Goal: Information Seeking & Learning: Understand process/instructions

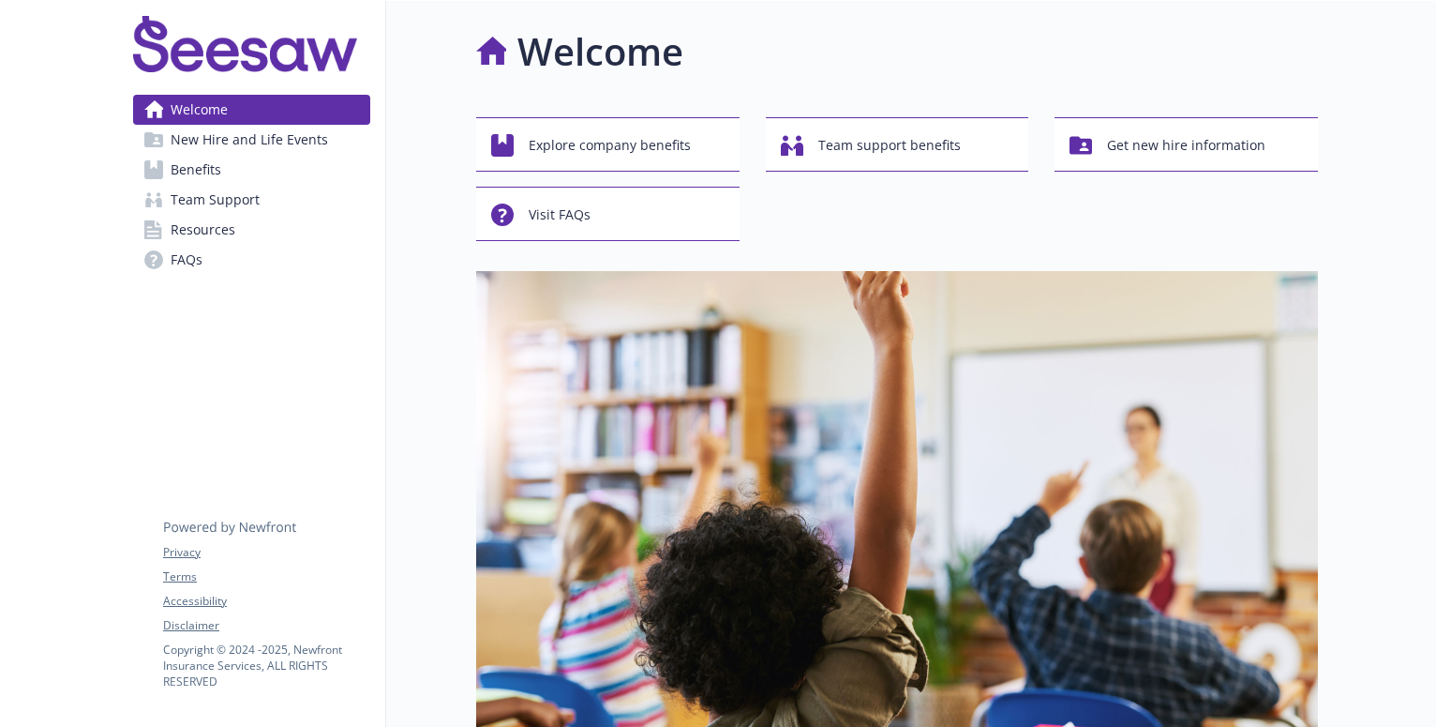
click at [181, 164] on span "Benefits" at bounding box center [196, 170] width 51 height 30
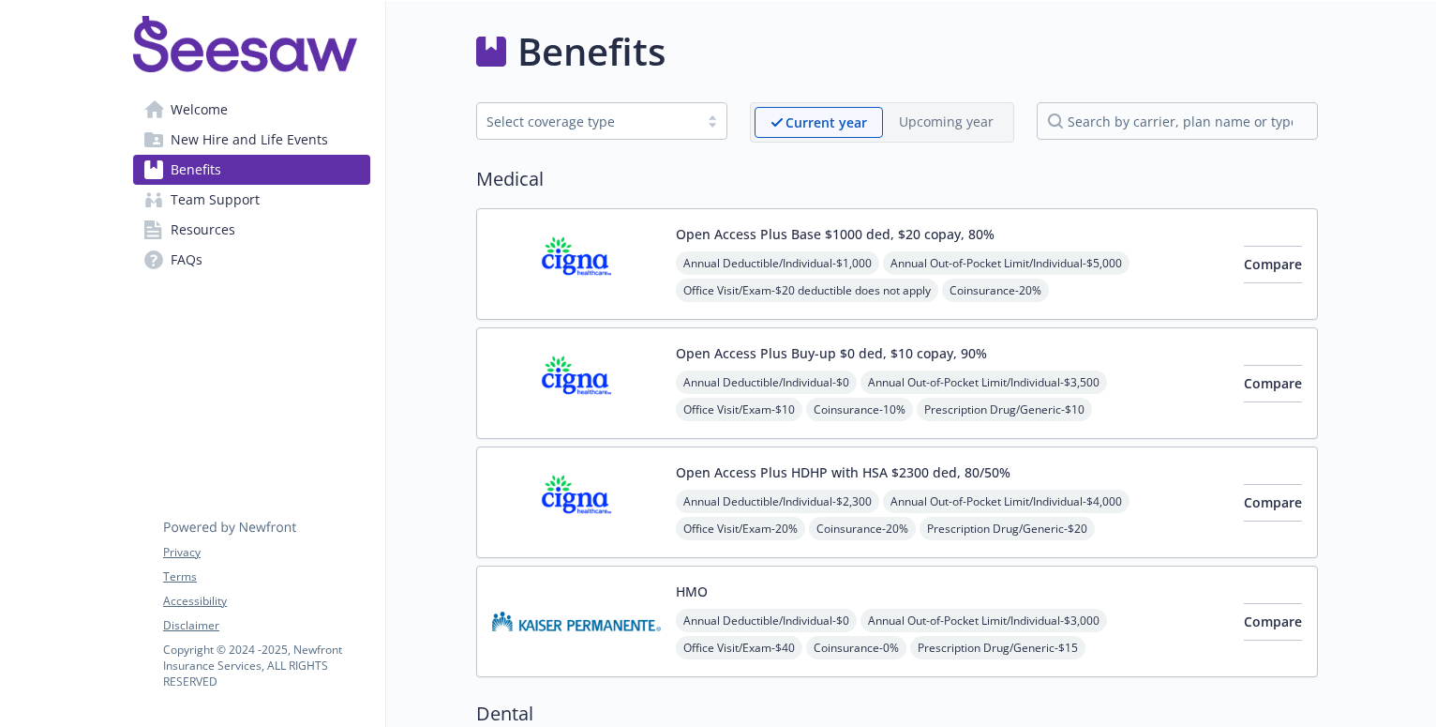
click at [584, 376] on img at bounding box center [576, 383] width 169 height 80
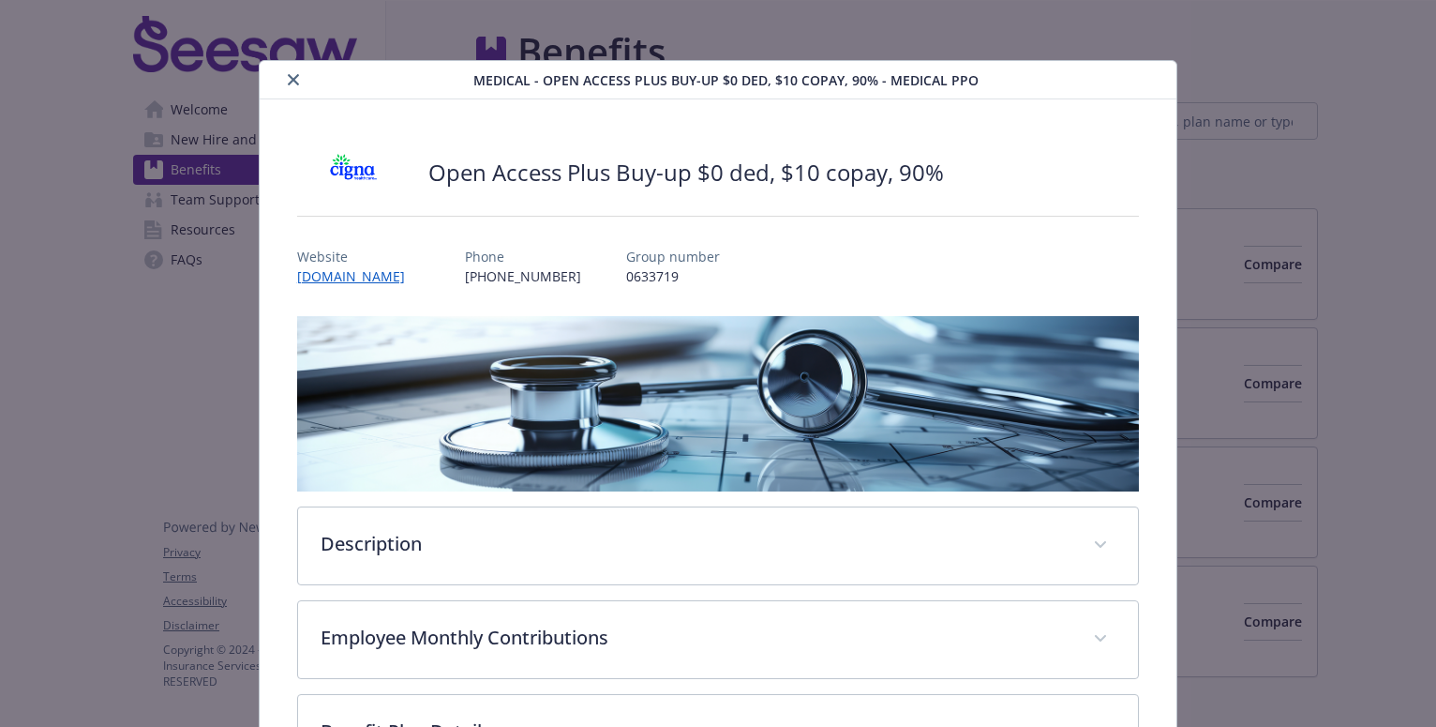
scroll to position [56, 0]
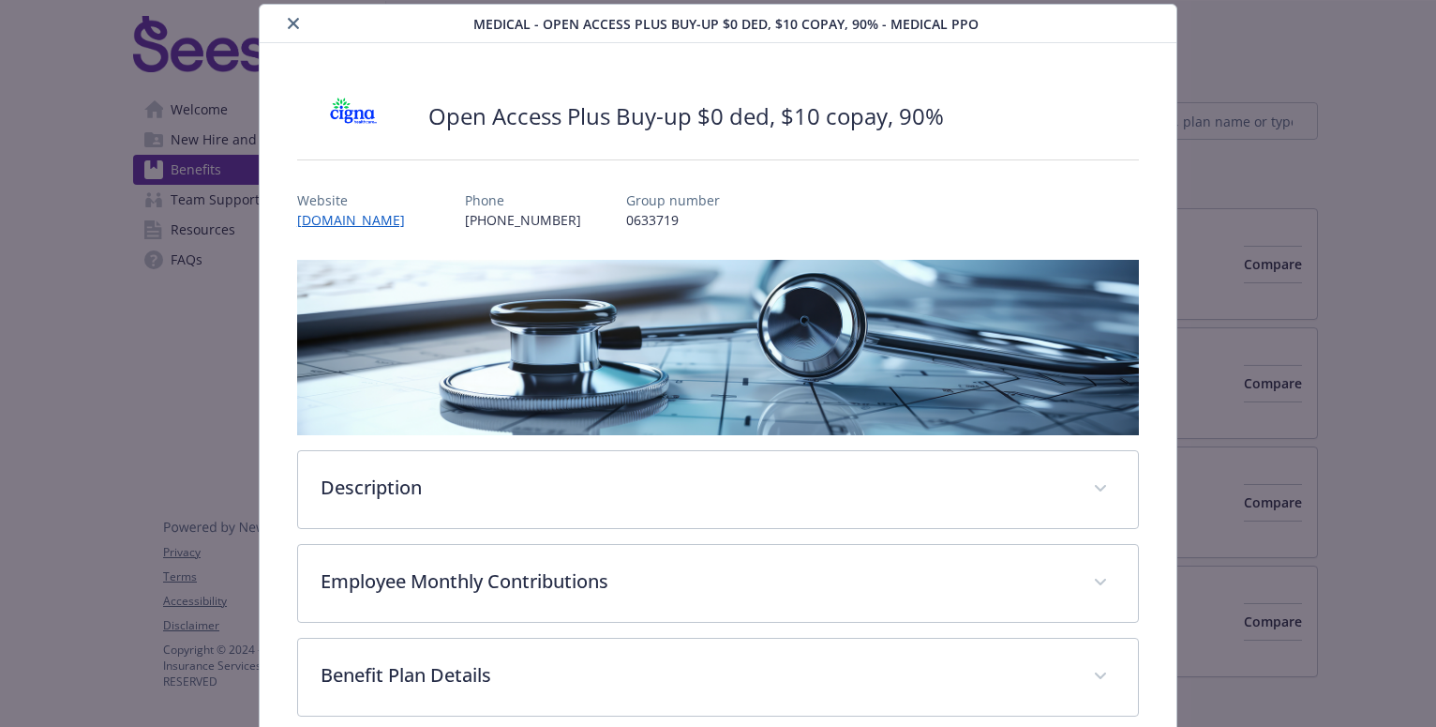
click at [291, 23] on icon "close" at bounding box center [293, 23] width 11 height 11
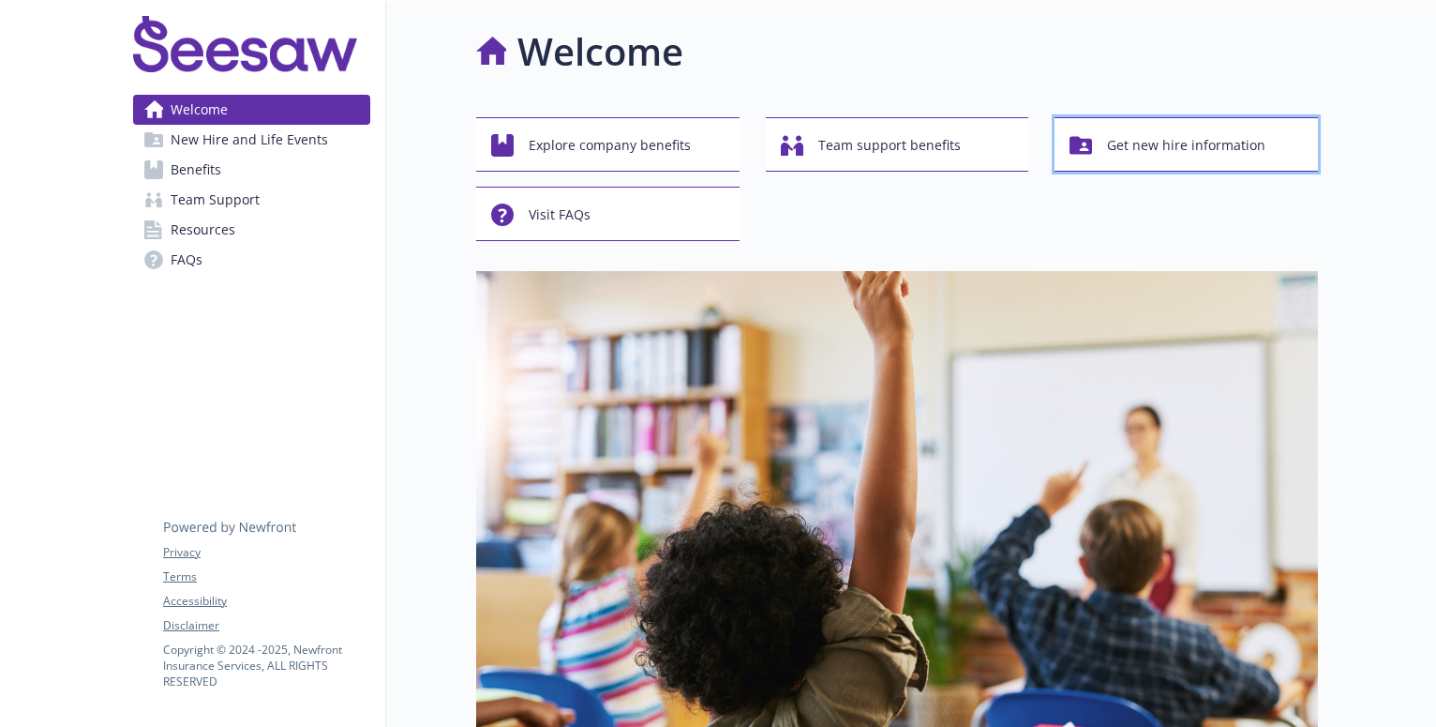
click at [1151, 143] on span "Get new hire information" at bounding box center [1186, 146] width 158 height 36
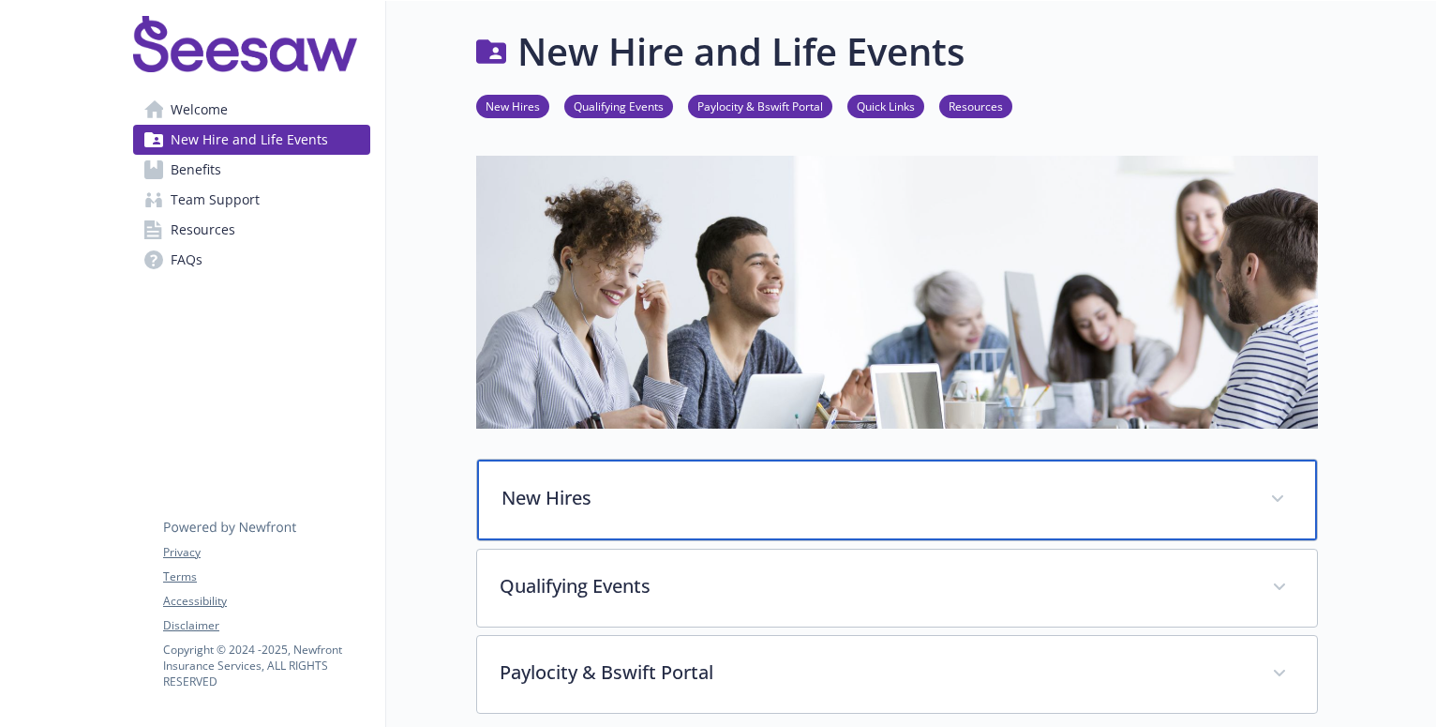
click at [884, 487] on p "New Hires" at bounding box center [875, 498] width 746 height 28
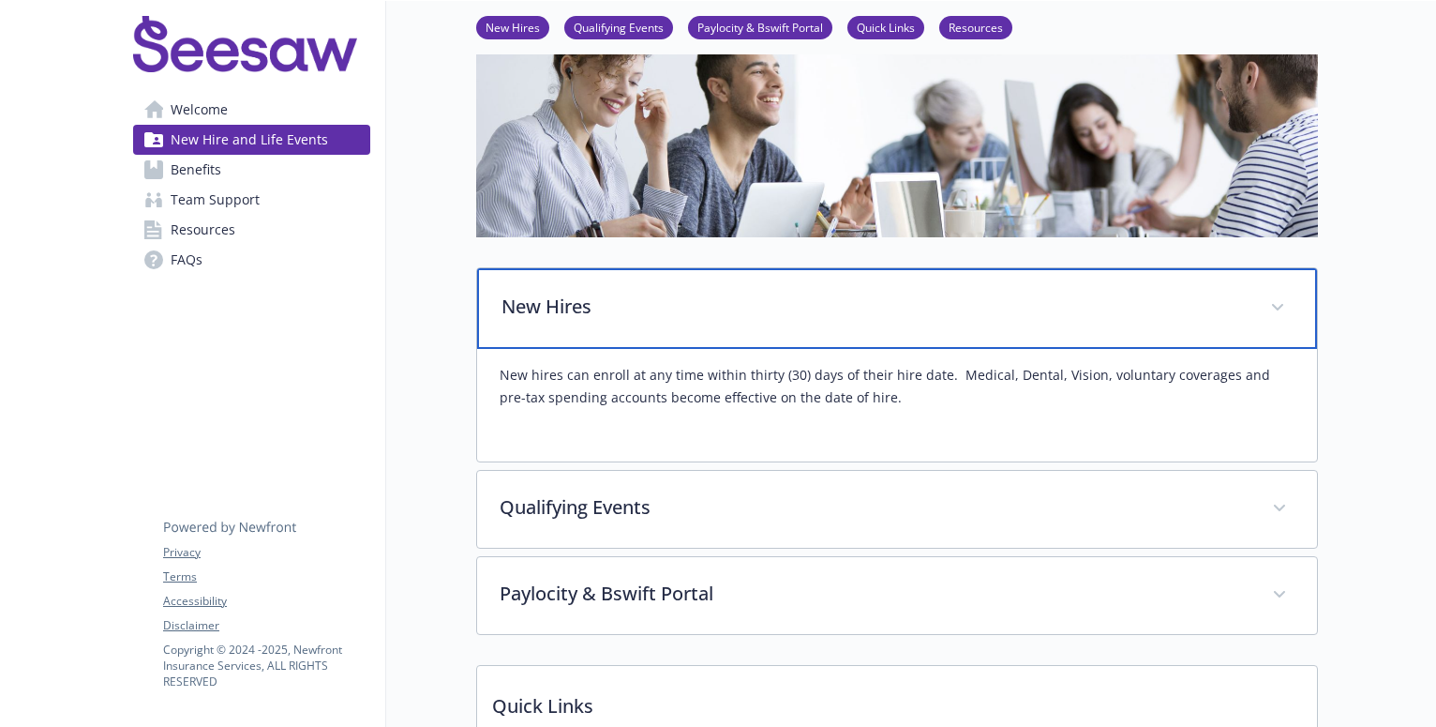
scroll to position [341, 0]
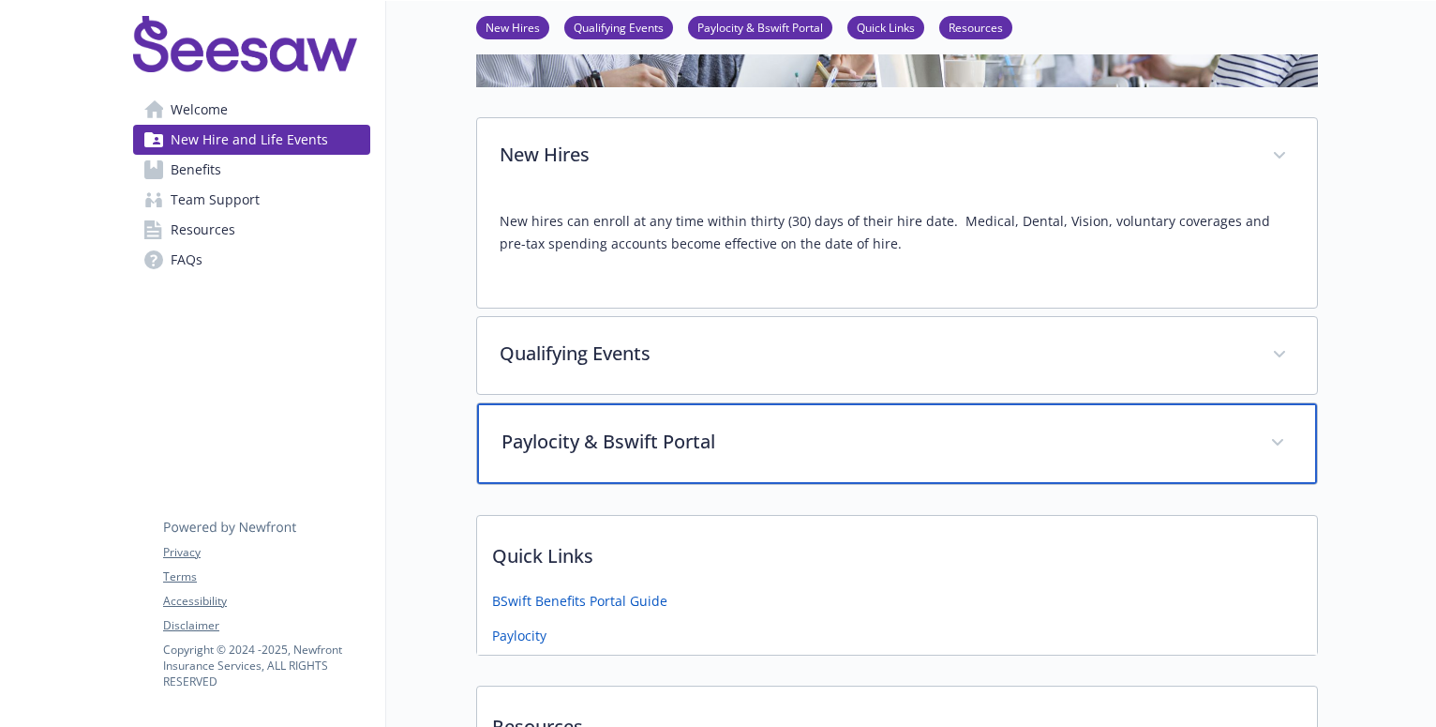
click at [1281, 445] on icon at bounding box center [1277, 443] width 11 height 8
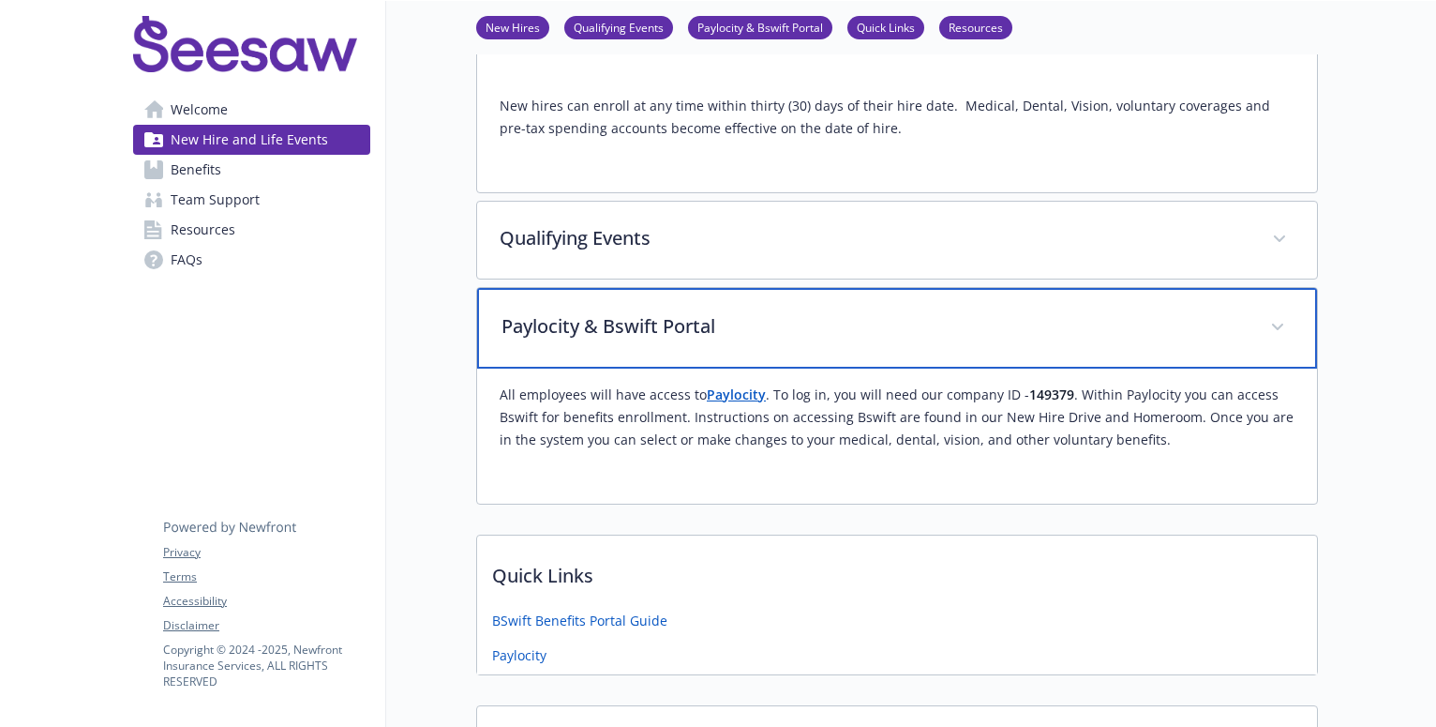
scroll to position [474, 0]
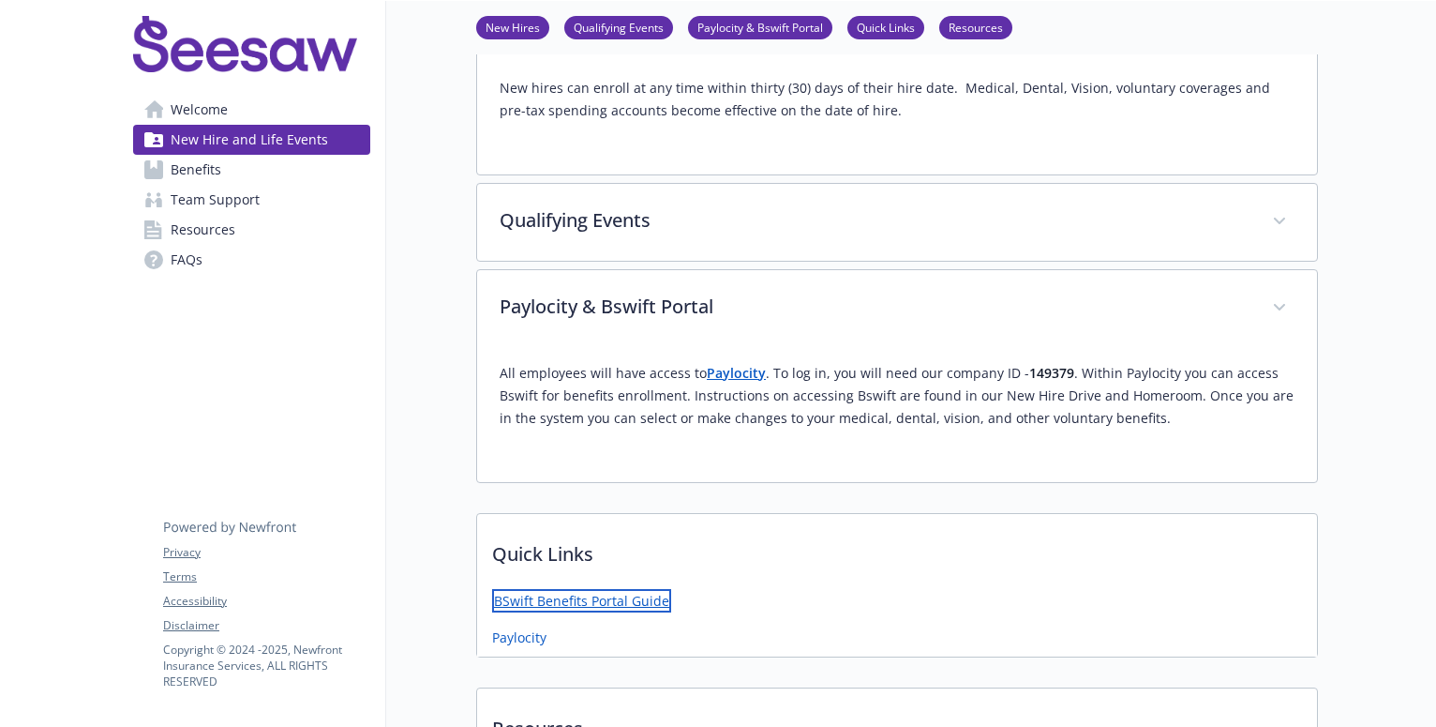
click at [578, 605] on link "BSwift Benefits Portal Guide" at bounding box center [581, 600] width 179 height 23
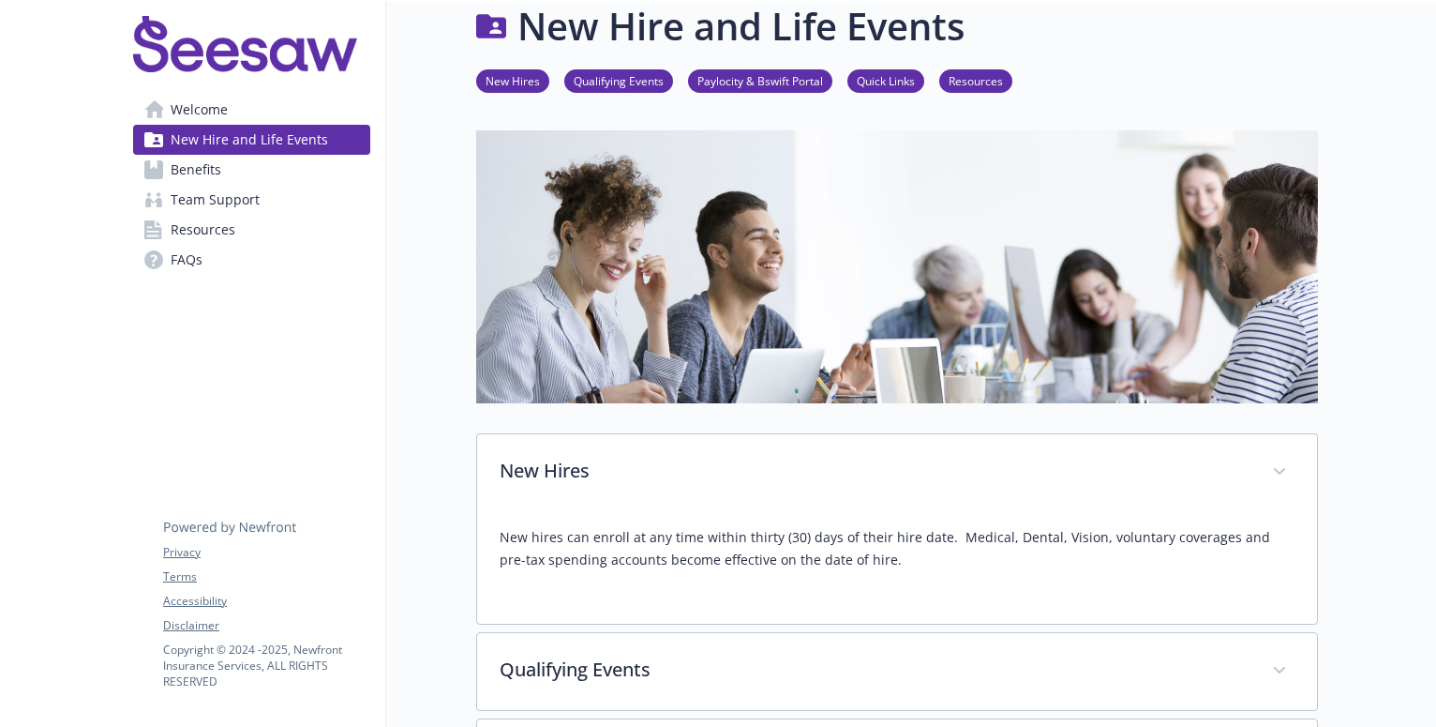
scroll to position [0, 0]
